Goal: Task Accomplishment & Management: Use online tool/utility

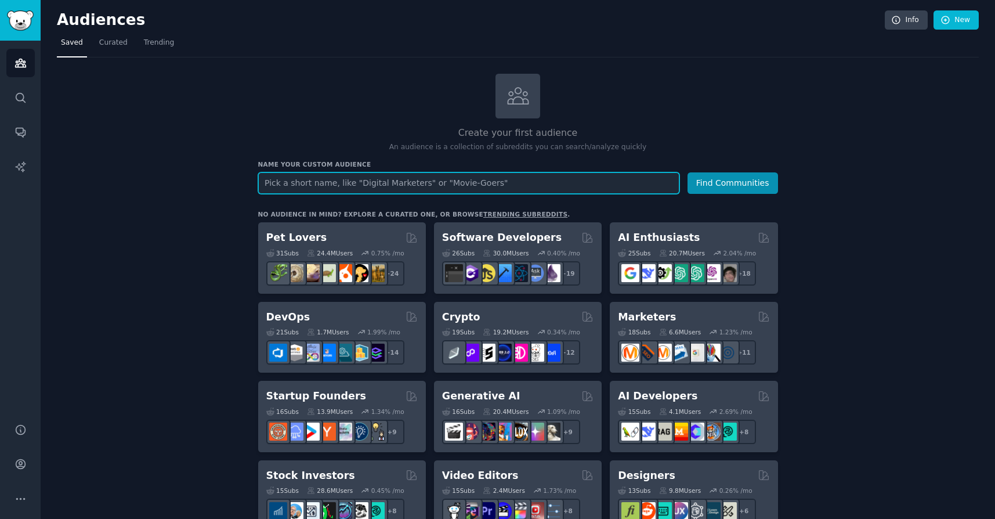
click at [304, 179] on input "text" at bounding box center [468, 182] width 421 height 21
click at [276, 184] on input "text" at bounding box center [468, 182] width 421 height 21
type input "graphic"
click at [688, 172] on button "Find Communities" at bounding box center [733, 182] width 91 height 21
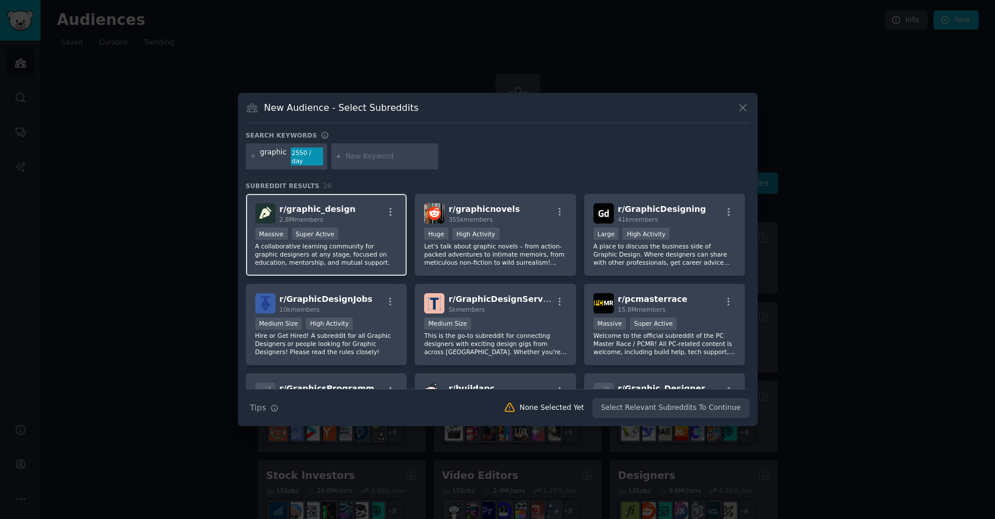
click at [380, 258] on p "A collaborative learning community for graphic designers at any stage, focused …" at bounding box center [326, 254] width 143 height 24
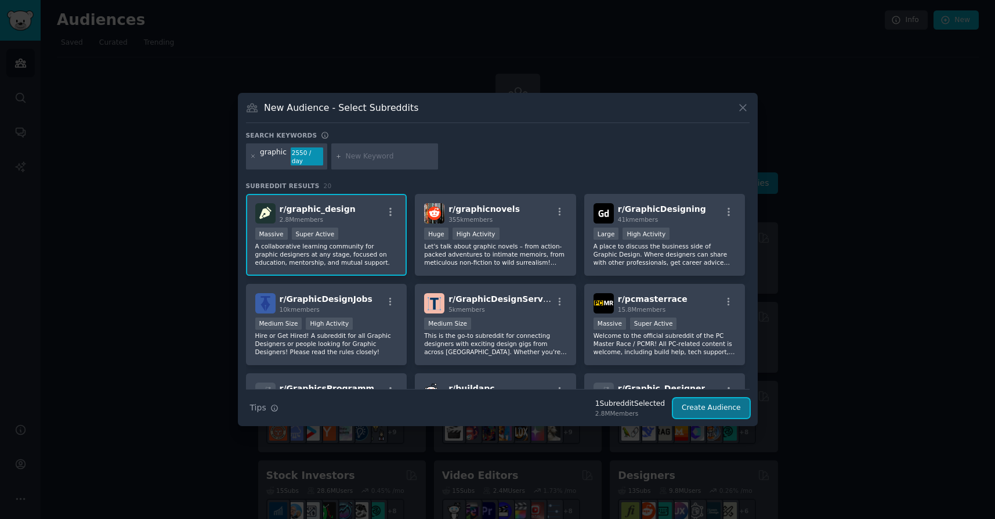
click at [705, 403] on button "Create Audience" at bounding box center [711, 408] width 77 height 20
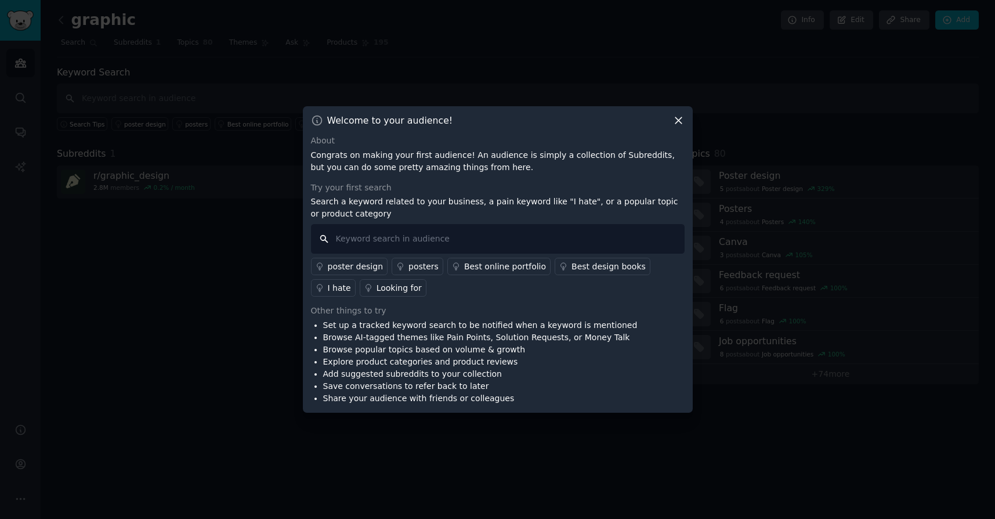
click at [389, 243] on input "text" at bounding box center [498, 239] width 374 height 30
click at [338, 240] on input "design" at bounding box center [498, 239] width 374 height 30
type input "AI design"
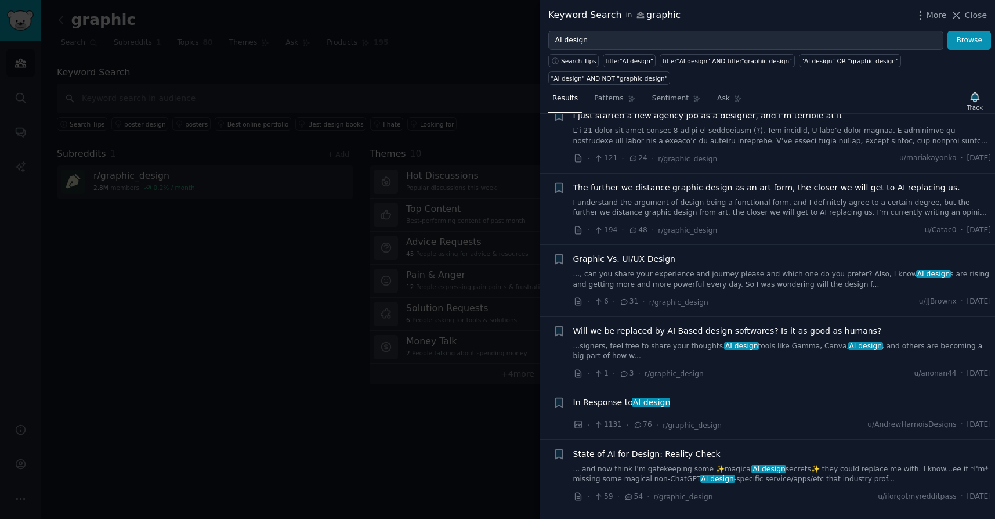
scroll to position [540, 0]
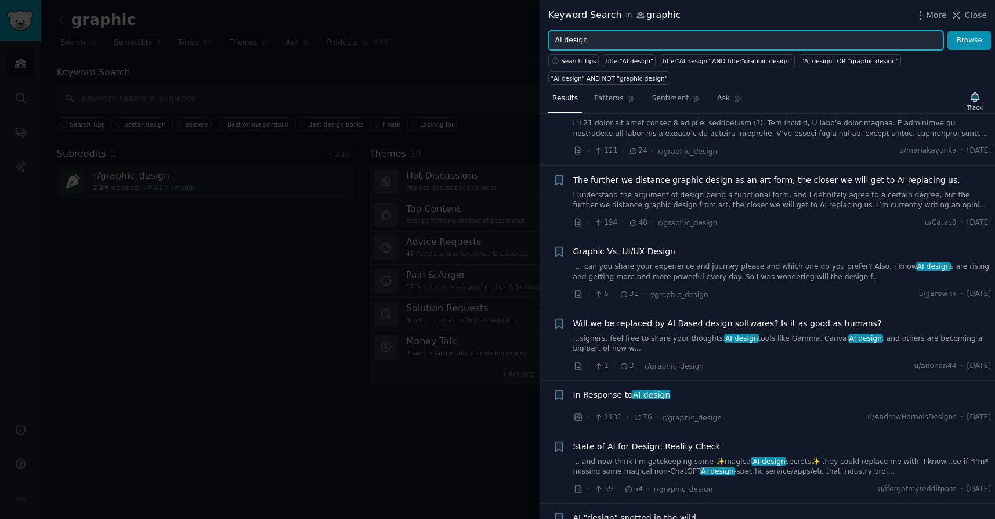
drag, startPoint x: 592, startPoint y: 42, endPoint x: 565, endPoint y: 42, distance: 27.3
click at [565, 42] on input "AI design" at bounding box center [745, 41] width 395 height 20
type input "AI editing"
click at [947, 31] on button "Browse" at bounding box center [969, 41] width 44 height 20
